Goal: Transaction & Acquisition: Register for event/course

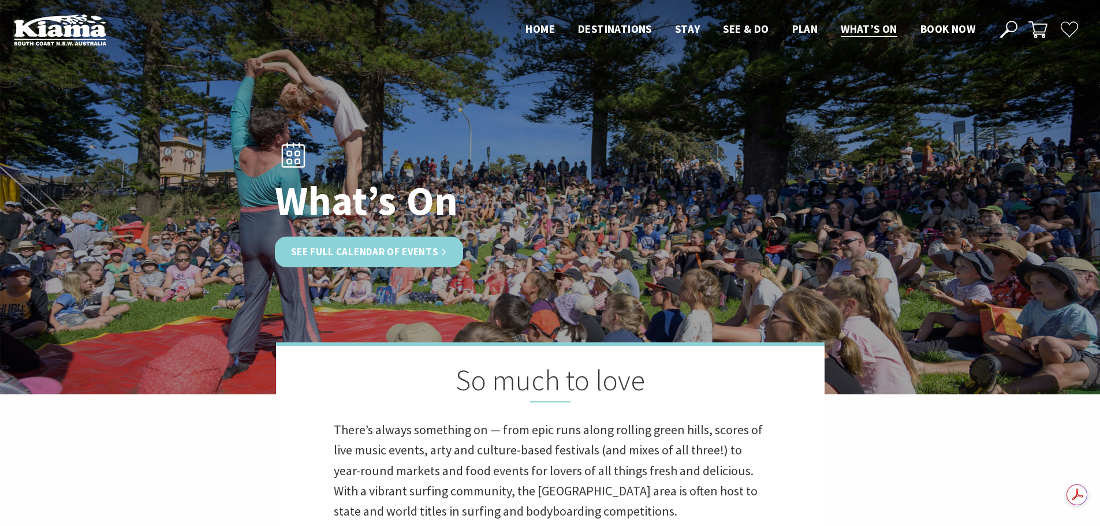
click at [415, 246] on link "See Full Calendar of Events" at bounding box center [369, 252] width 189 height 31
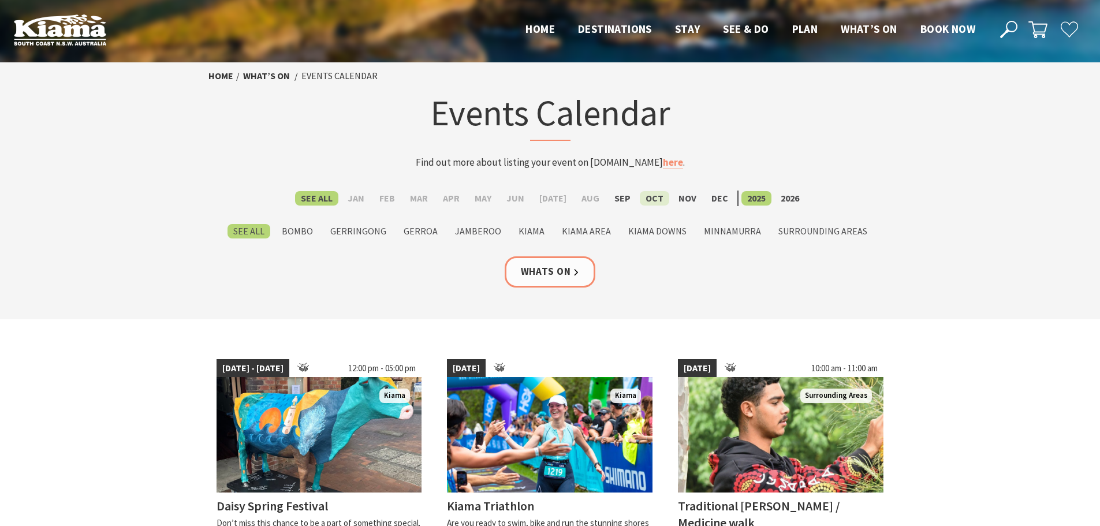
click at [645, 199] on label "Oct" at bounding box center [654, 198] width 29 height 14
click at [0, 0] on input "Oct" at bounding box center [0, 0] width 0 height 0
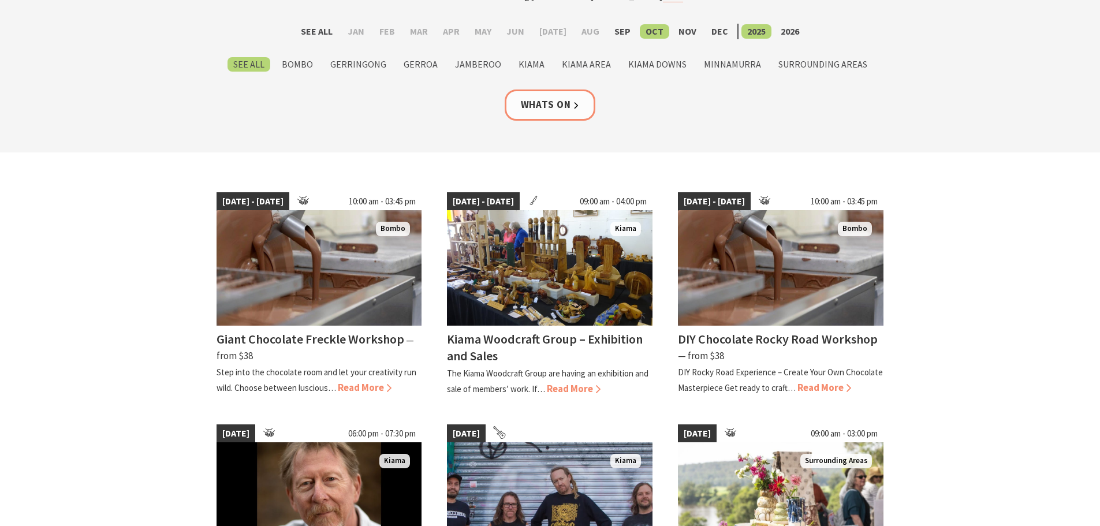
scroll to position [173, 0]
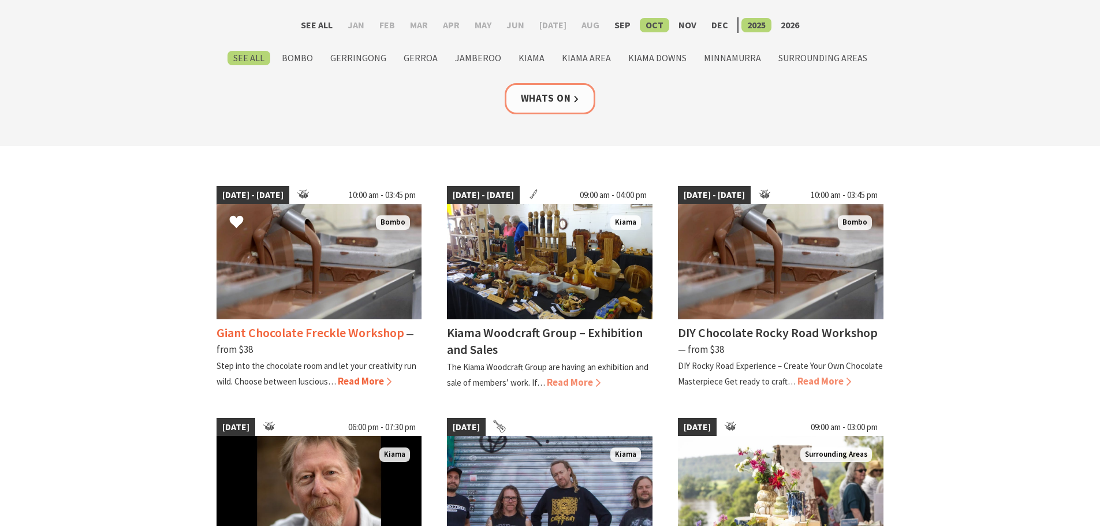
click at [330, 330] on h4 "Giant Chocolate Freckle Workshop" at bounding box center [311, 333] width 188 height 16
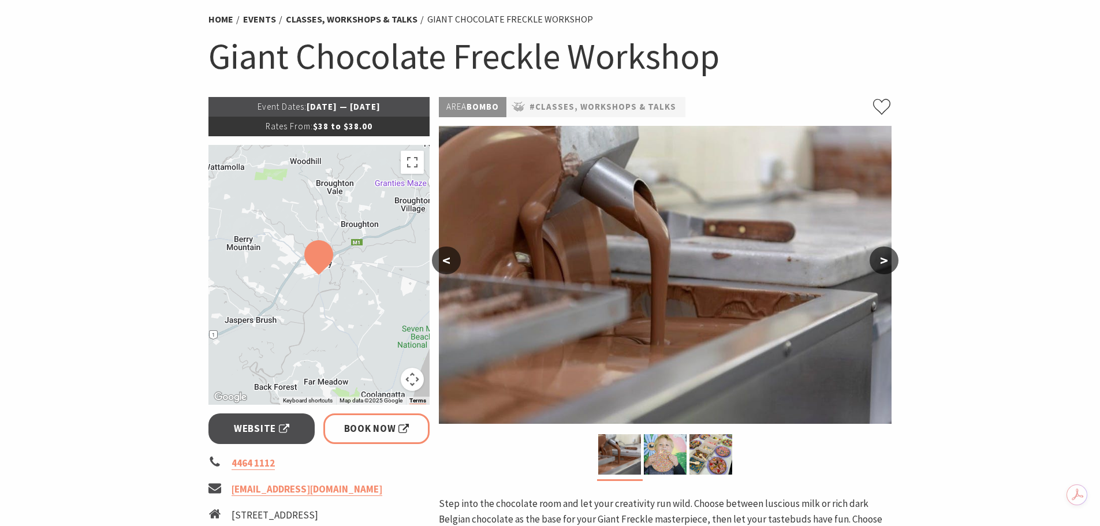
scroll to position [58, 0]
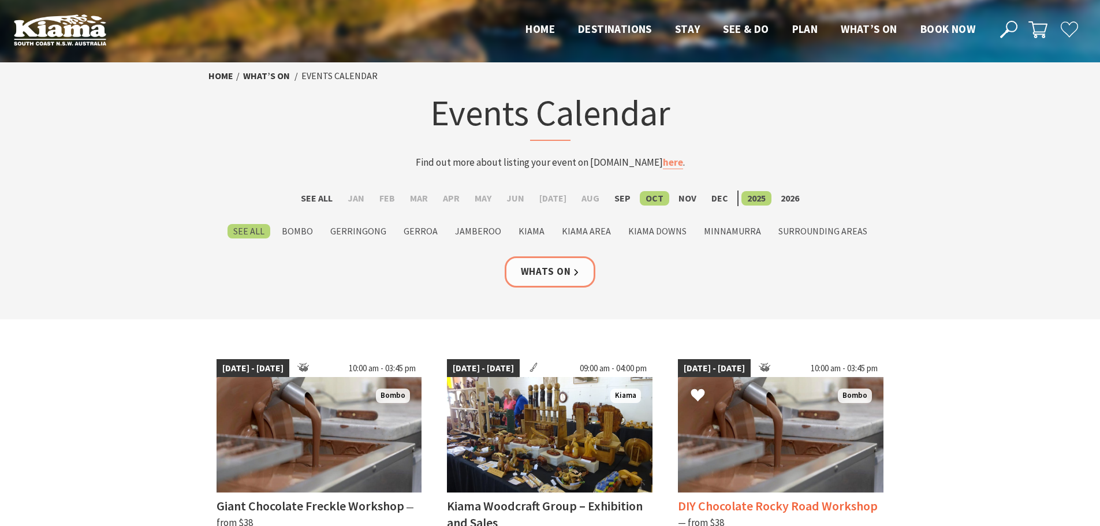
scroll to position [173, 0]
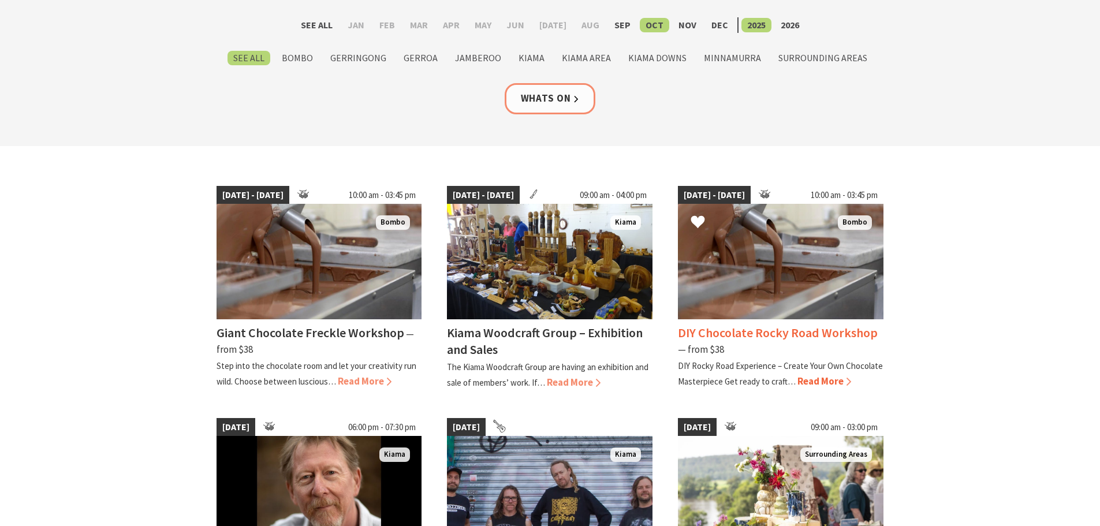
click at [808, 284] on img at bounding box center [781, 262] width 206 height 116
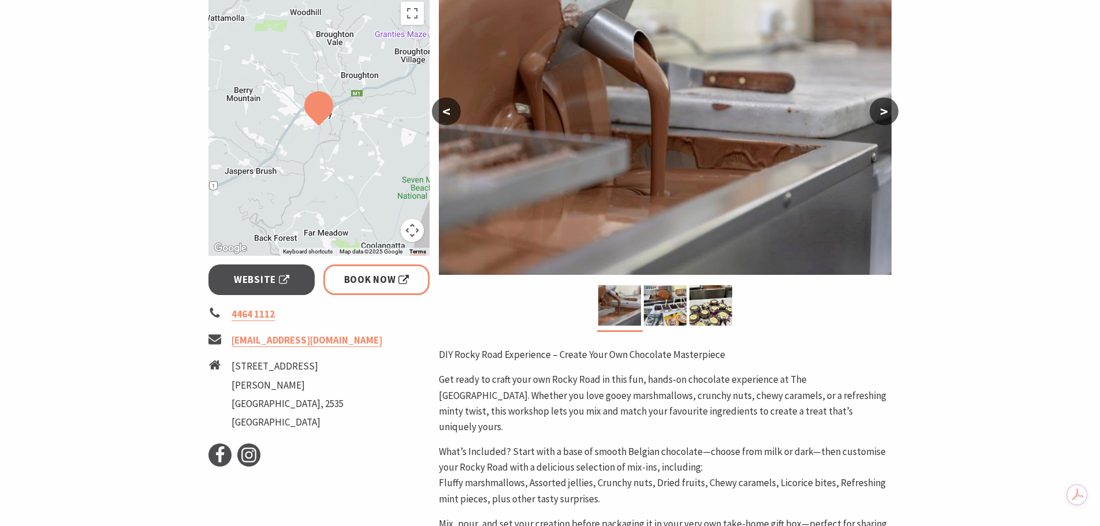
scroll to position [289, 0]
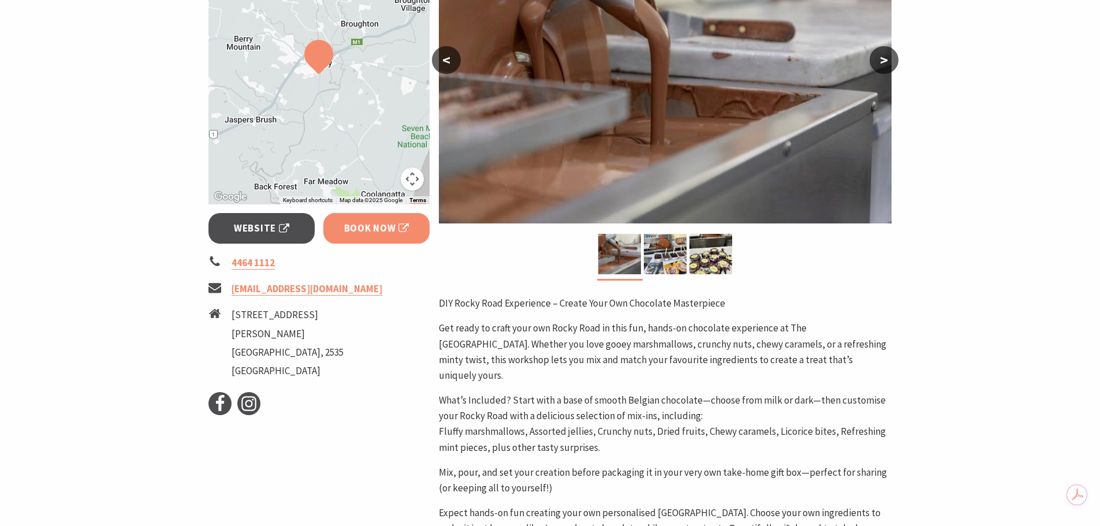
click at [399, 224] on span "Book Now" at bounding box center [376, 229] width 65 height 16
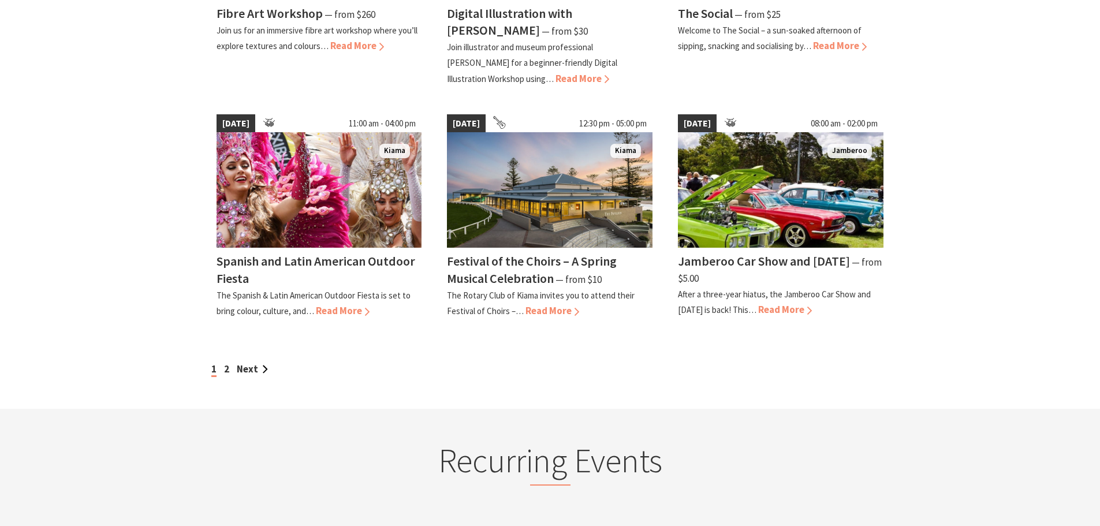
scroll to position [982, 0]
